Goal: Find specific page/section: Find specific page/section

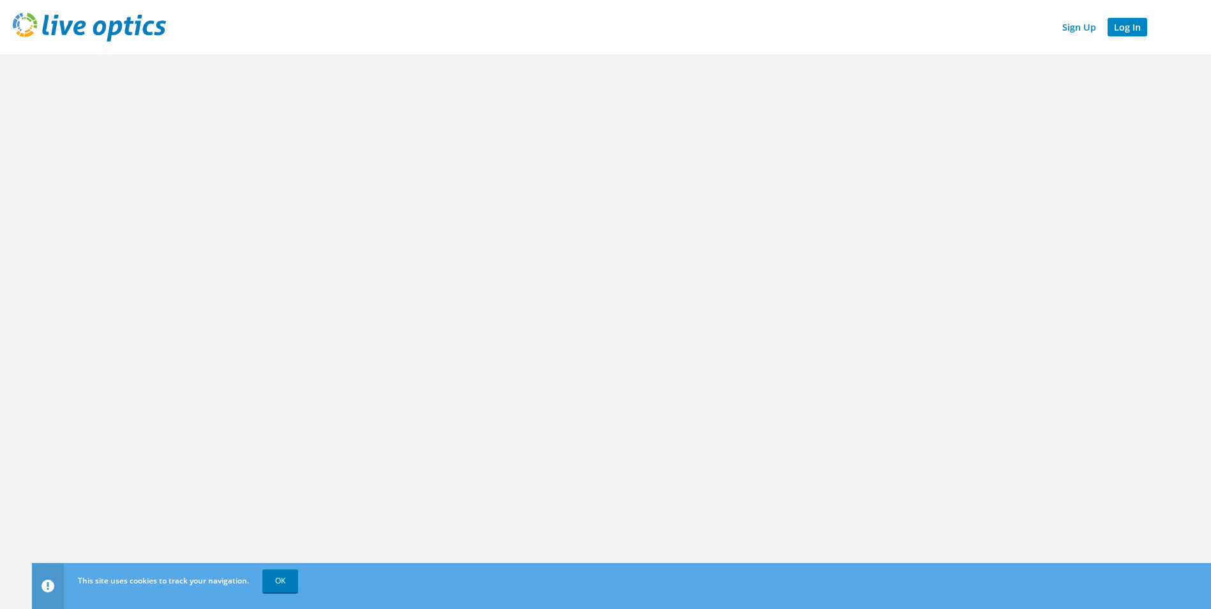
click at [1125, 24] on link "Log In" at bounding box center [1127, 27] width 40 height 19
